Goal: Task Accomplishment & Management: Manage account settings

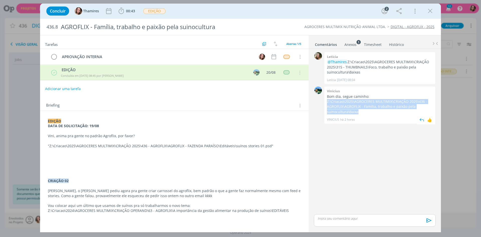
drag, startPoint x: 327, startPoint y: 102, endPoint x: 366, endPoint y: 114, distance: 40.8
click at [366, 114] on div "Vinicius Bom dia, segue caminho: Z:\Criacao\2025\AGROCERES MULTIMIX\CRIAÇÃO 202…" at bounding box center [380, 104] width 111 height 37
copy p "Z:\Criacao\2025\AGROCERES MULTIMIX\CRIAÇÃO 2025\436 - AGROFLIX\AGROFLIX - Famíl…"
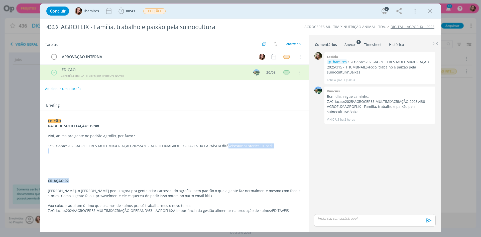
drag, startPoint x: 147, startPoint y: 148, endPoint x: 226, endPoint y: 147, distance: 79.2
click at [226, 147] on div "EDIÇÃO DATA DE SOLICITAÇÃO: 19/08 Vini, anima pra gente no padrão Agroflix, por…" at bounding box center [174, 206] width 261 height 178
click at [226, 147] on p ""Z:\Criacao\2025\AGROCERES MULTIMIX\CRIAÇÃO 2025\436 - AGROFLIX\AGROFLIX - FAZE…" at bounding box center [174, 146] width 253 height 5
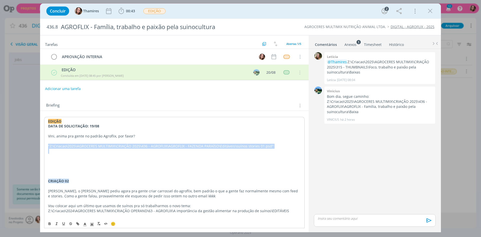
drag, startPoint x: 49, startPoint y: 147, endPoint x: 296, endPoint y: 152, distance: 247.1
click at [296, 152] on div "EDIÇÃO DATA DE SOLICITAÇÃO: 19/08 Vini, anima pra gente no padrão Agroflix, por…" at bounding box center [174, 206] width 261 height 178
click at [295, 152] on p "dialog" at bounding box center [174, 151] width 253 height 5
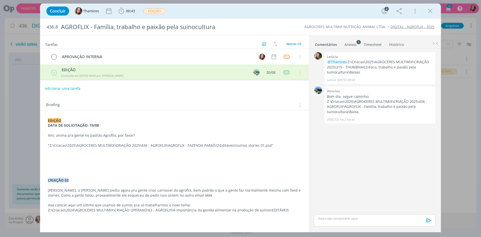
click at [57, 91] on button "Adicionar uma tarefa" at bounding box center [63, 88] width 36 height 9
type input "EDIÇÃO"
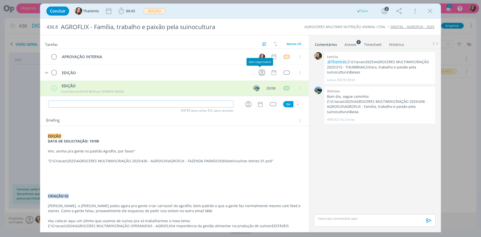
click at [259, 74] on icon "dialog" at bounding box center [262, 72] width 6 height 6
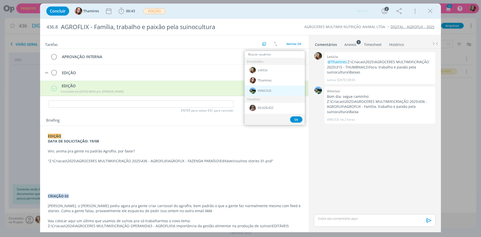
click at [266, 91] on span "VINICIUS" at bounding box center [265, 91] width 14 height 4
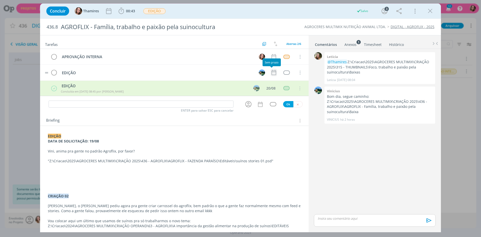
click at [273, 74] on icon "dialog" at bounding box center [274, 72] width 7 height 7
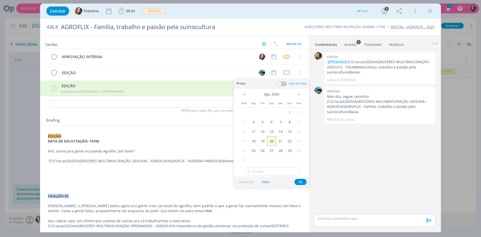
click at [271, 138] on span "20" at bounding box center [271, 141] width 9 height 10
click at [302, 180] on button "Ok" at bounding box center [300, 182] width 12 height 6
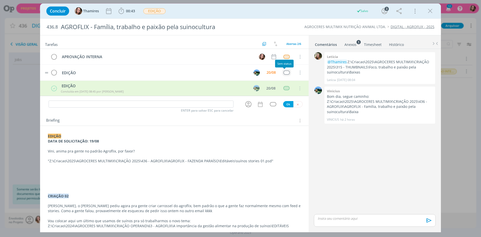
click at [283, 72] on div "dialog" at bounding box center [286, 72] width 6 height 4
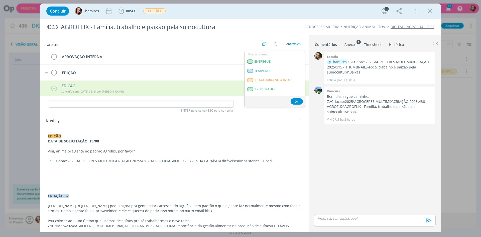
scroll to position [125, 0]
click at [279, 77] on LIBERADO "T - LIBERADO" at bounding box center [275, 75] width 60 height 9
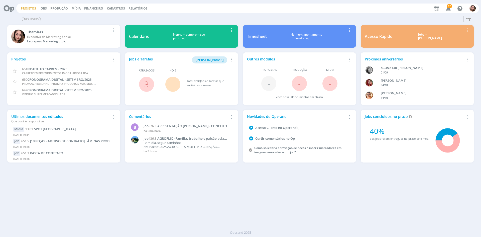
click at [27, 8] on link "Projetos" at bounding box center [28, 8] width 15 height 4
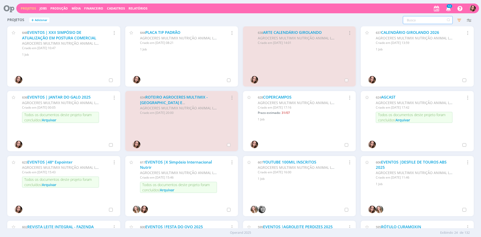
click at [424, 21] on input "text" at bounding box center [428, 20] width 50 height 8
type input "AGCARE"
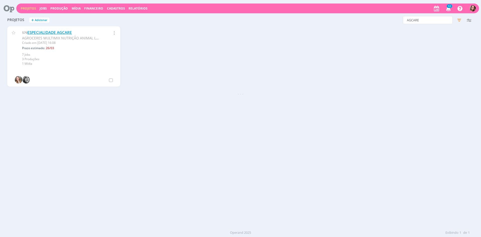
click at [59, 34] on link "ESPECIALIDADE AGCARE" at bounding box center [49, 32] width 45 height 5
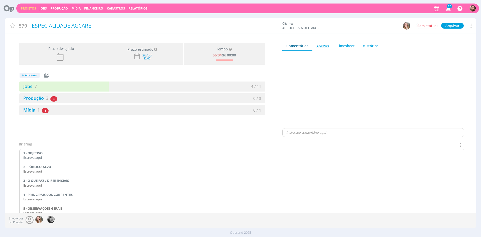
click at [28, 8] on link "Projetos" at bounding box center [28, 8] width 15 height 4
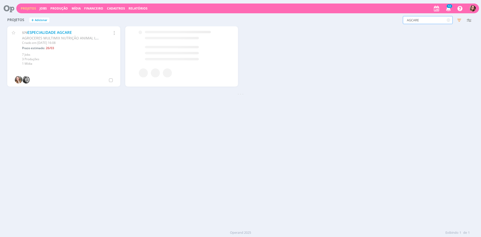
click at [439, 19] on input "AGCARE" at bounding box center [428, 20] width 50 height 8
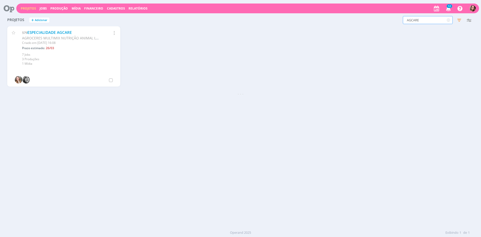
click at [439, 19] on input "AGCARE" at bounding box center [428, 20] width 50 height 8
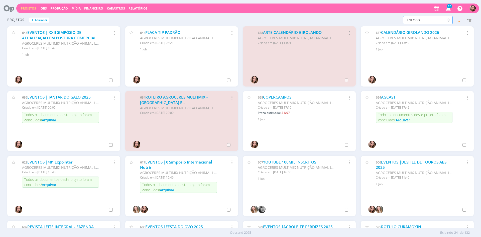
type input "ENFOCO"
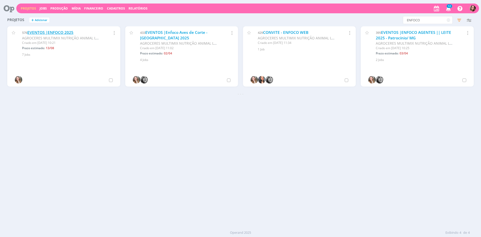
click at [43, 33] on link "EVENTOS |ENFOCO 2025" at bounding box center [50, 32] width 46 height 5
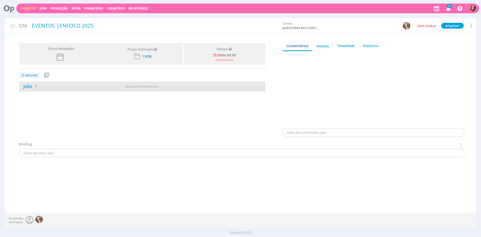
click at [85, 87] on div "Jobs 7" at bounding box center [60, 86] width 83 height 7
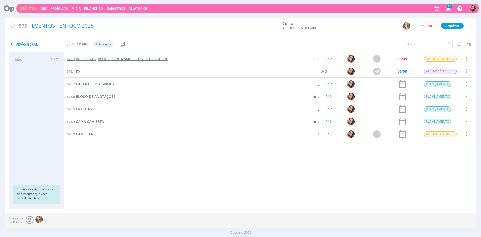
click at [109, 59] on span "APRESENTAÇÃO [PERSON_NAME] - CONCEITO AGCARE" at bounding box center [122, 58] width 92 height 5
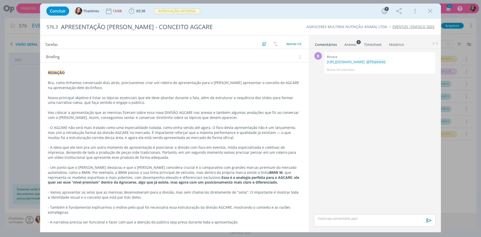
scroll to position [33, 0]
click at [432, 13] on icon "dialog" at bounding box center [431, 11] width 8 height 8
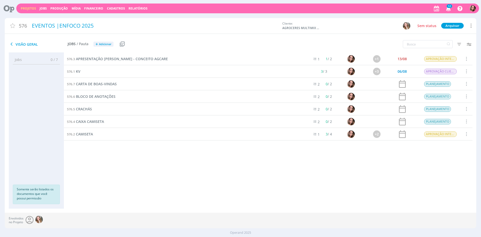
click at [32, 12] on div "Projetos Jobs Produção [GEOGRAPHIC_DATA] Financeiro Cadastros Relatórios 12 Not…" at bounding box center [247, 9] width 463 height 10
click at [32, 10] on link "Projetos" at bounding box center [28, 8] width 15 height 4
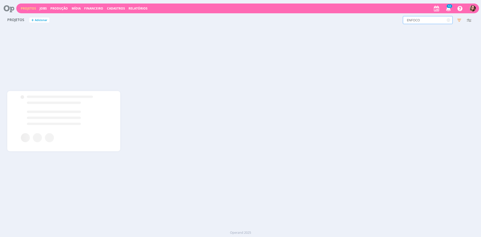
click at [409, 21] on input "ENFOCO" at bounding box center [428, 20] width 50 height 8
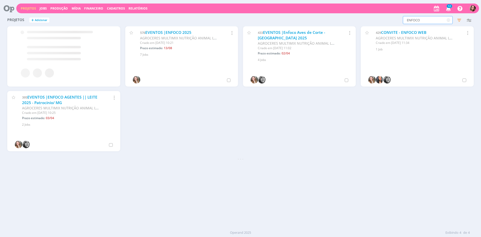
click at [409, 21] on input "ENFOCO" at bounding box center [428, 20] width 50 height 8
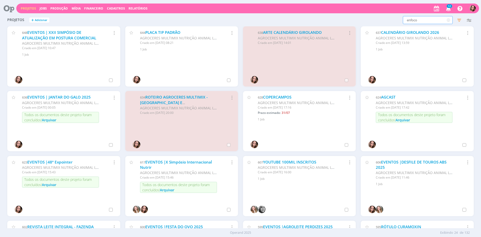
type input "enfoco"
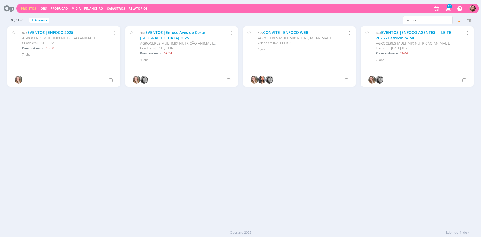
click at [51, 32] on link "EVENTOS |ENFOCO 2025" at bounding box center [50, 32] width 46 height 5
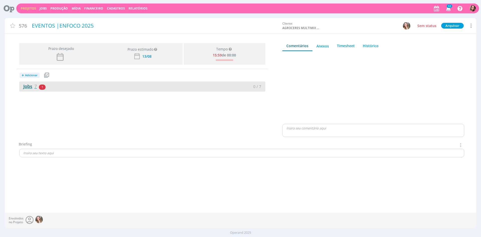
click at [28, 88] on link "Jobs 7" at bounding box center [28, 86] width 18 height 6
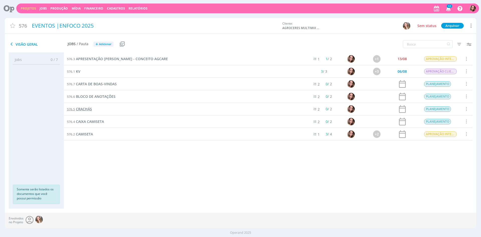
click at [82, 110] on span "CRACHÁS" at bounding box center [84, 109] width 16 height 5
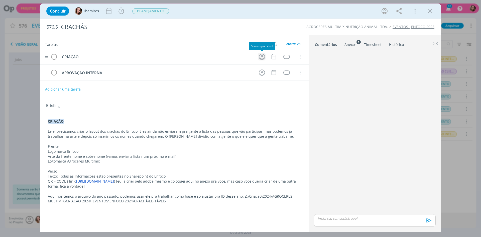
click at [265, 57] on icon "dialog" at bounding box center [262, 57] width 8 height 8
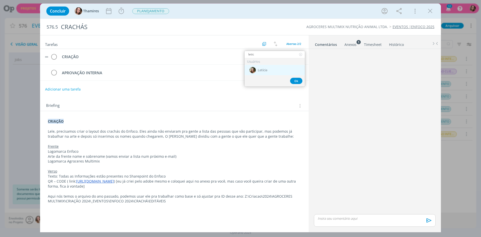
type input "letic"
click at [266, 72] on div "Letícia" at bounding box center [275, 70] width 60 height 10
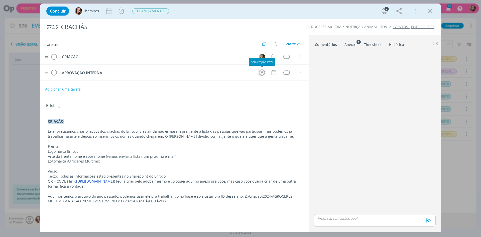
click at [263, 75] on icon "dialog" at bounding box center [262, 73] width 8 height 8
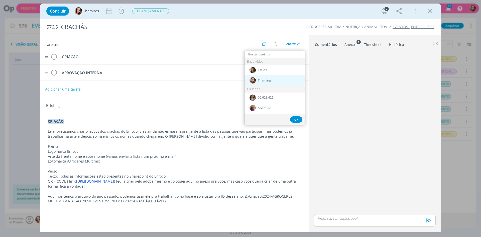
click at [269, 83] on div "Thamires" at bounding box center [275, 80] width 60 height 10
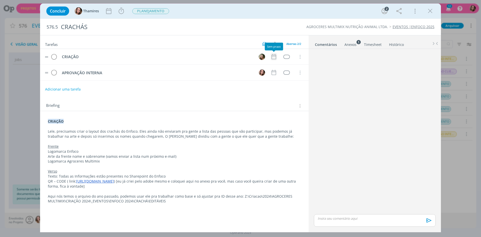
click at [272, 55] on icon "dialog" at bounding box center [274, 56] width 7 height 7
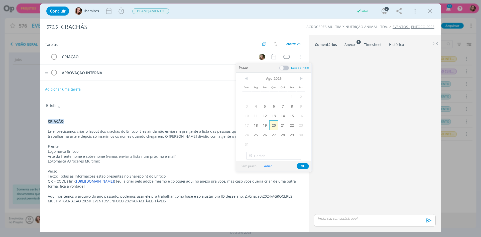
click at [274, 127] on span "20" at bounding box center [273, 125] width 9 height 10
click at [284, 25] on div "AGROCERES MULTIMIX NUTRIÇÃO ANIMAL LTDA. EVENTOS |ENFOCO 2025" at bounding box center [355, 26] width 164 height 5
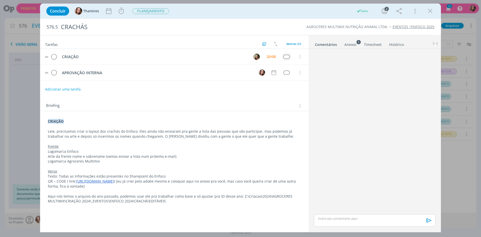
click at [287, 54] on td "dialog" at bounding box center [286, 57] width 9 height 8
click at [287, 58] on div "dialog" at bounding box center [286, 57] width 6 height 4
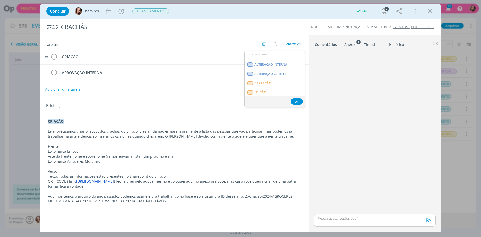
scroll to position [125, 0]
click at [292, 76] on LIBERADO "T - LIBERADO" at bounding box center [275, 75] width 60 height 9
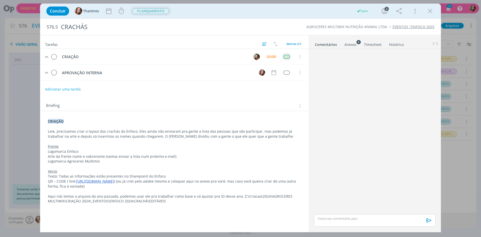
click at [152, 14] on span "PLANEJAMENTO" at bounding box center [150, 11] width 37 height 6
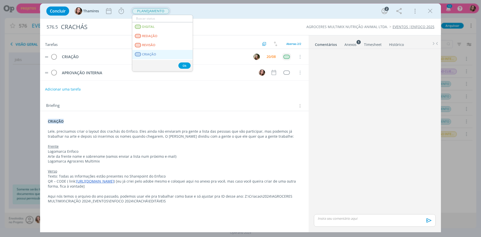
click at [149, 52] on span "CRIAÇÃO" at bounding box center [149, 54] width 14 height 4
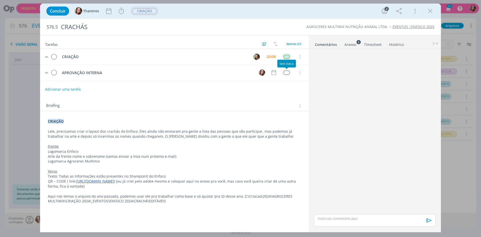
click at [287, 73] on div "dialog" at bounding box center [286, 72] width 6 height 4
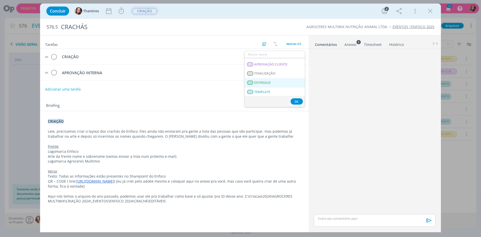
scroll to position [100, 0]
click at [282, 89] on span "T - AGUARDANDO INFO." at bounding box center [272, 91] width 37 height 4
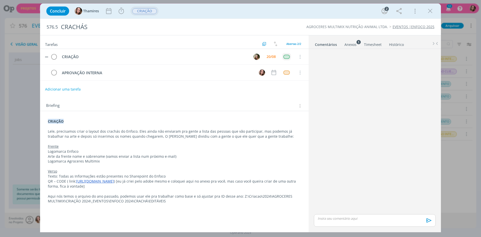
drag, startPoint x: 169, startPoint y: 11, endPoint x: 139, endPoint y: 12, distance: 29.8
click at [169, 11] on div "Concluir Thamires Iniciar Apontar Data * [DATE] Horas * 00:00 Tarefa Selecione …" at bounding box center [240, 11] width 393 height 12
click at [139, 12] on span "CRIAÇÃO" at bounding box center [144, 11] width 25 height 6
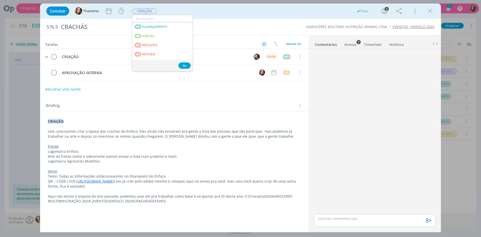
click at [185, 8] on div "Concluir Thamires Iniciar Apontar Data * [DATE] Horas * 00:00 Tarefa Selecione …" at bounding box center [240, 11] width 393 height 12
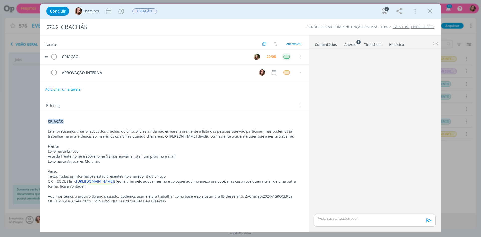
click at [197, 149] on p "Logomarca Enfoco" at bounding box center [174, 151] width 253 height 5
click at [346, 44] on div "Anexos 1" at bounding box center [351, 44] width 12 height 5
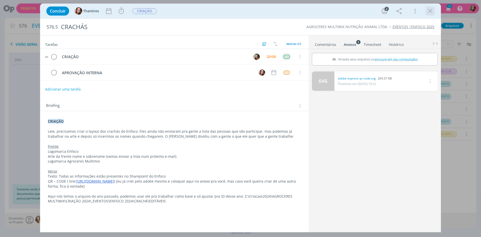
click at [427, 11] on icon "dialog" at bounding box center [431, 11] width 8 height 8
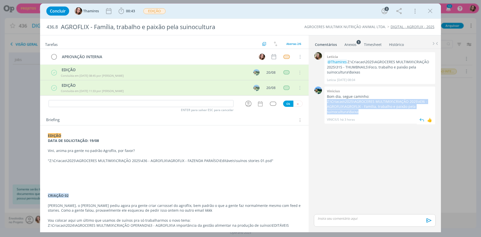
drag, startPoint x: 337, startPoint y: 102, endPoint x: 384, endPoint y: 110, distance: 48.2
click at [384, 110] on p "Z:\Criacao\2025\AGROCERES MULTIMIX\CRIAÇÃO 2025\436 - AGROFLIX\AGROFLIX - Famíl…" at bounding box center [380, 106] width 106 height 15
copy p "Z:\Criacao\2025\AGROCERES MULTIMIX\CRIAÇÃO 2025\436 - AGROFLIX\AGROFLIX - Famíl…"
